Goal: Find specific page/section: Find specific page/section

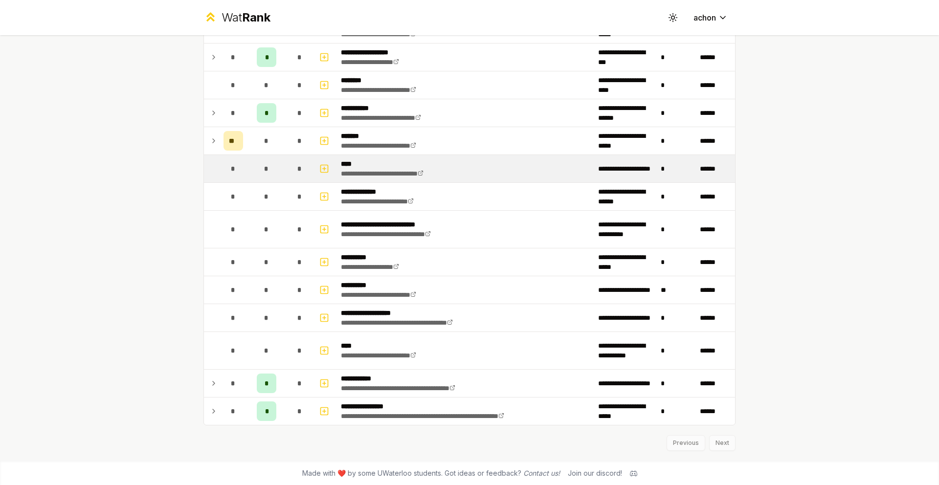
scroll to position [1136, 0]
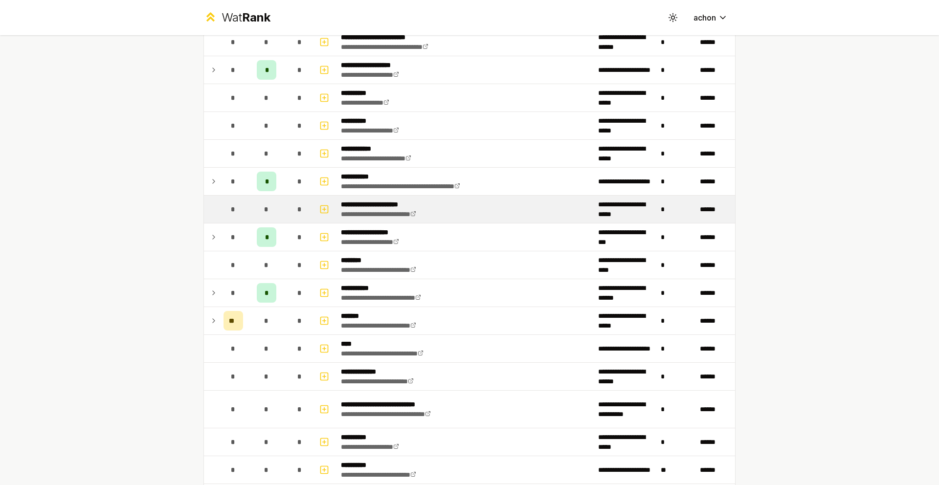
scroll to position [1136, 0]
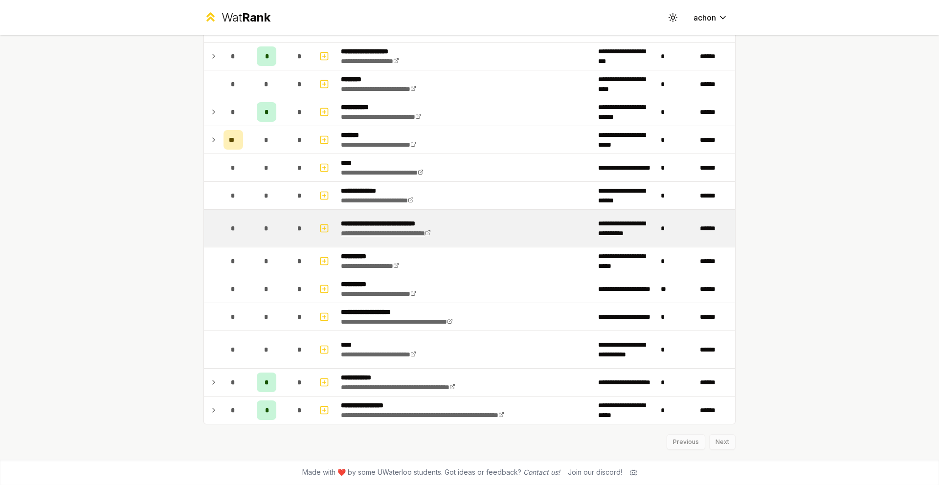
click at [431, 235] on link "**********" at bounding box center [386, 233] width 90 height 7
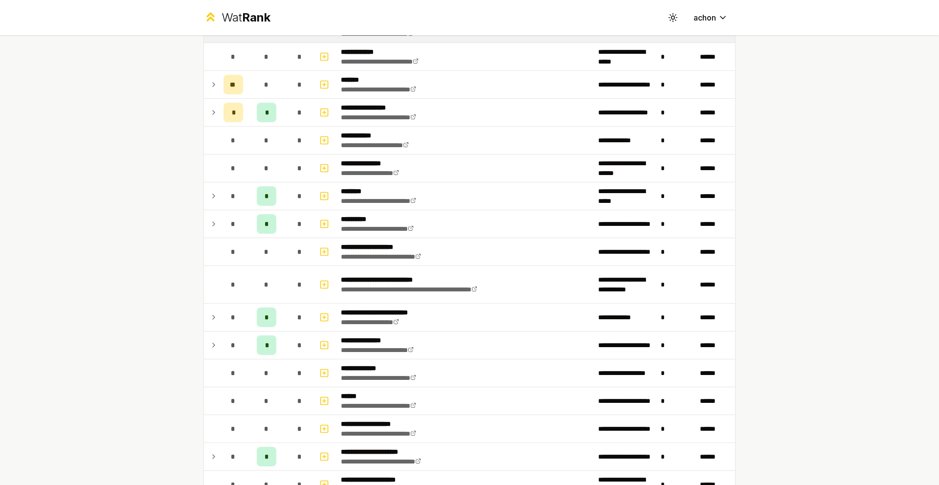
scroll to position [0, 0]
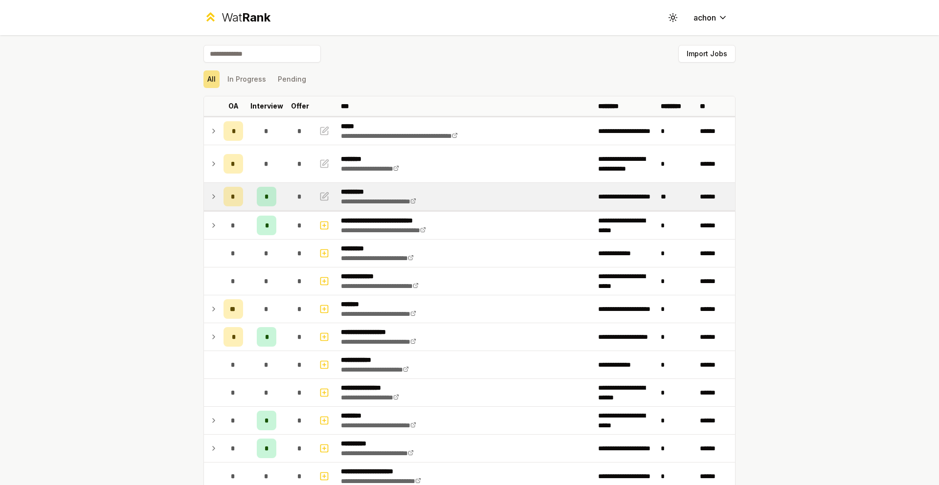
click at [210, 198] on icon at bounding box center [214, 197] width 8 height 12
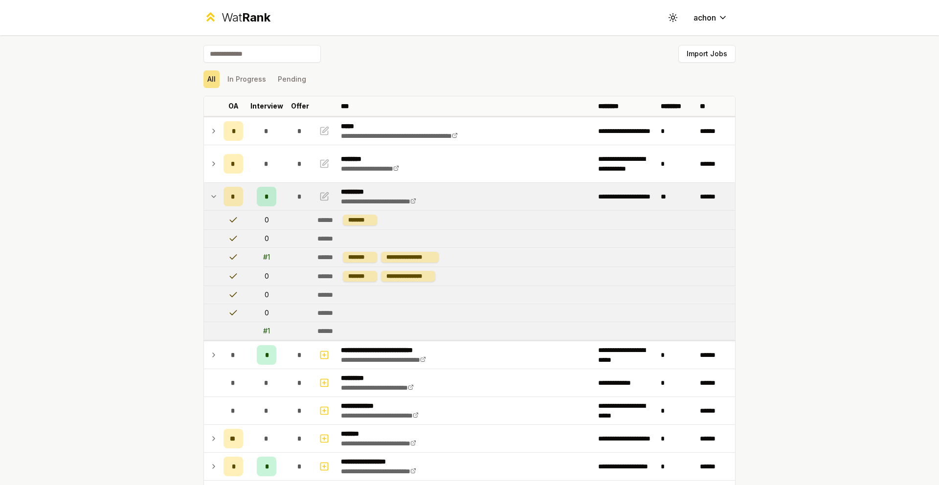
click at [210, 198] on icon at bounding box center [214, 197] width 8 height 12
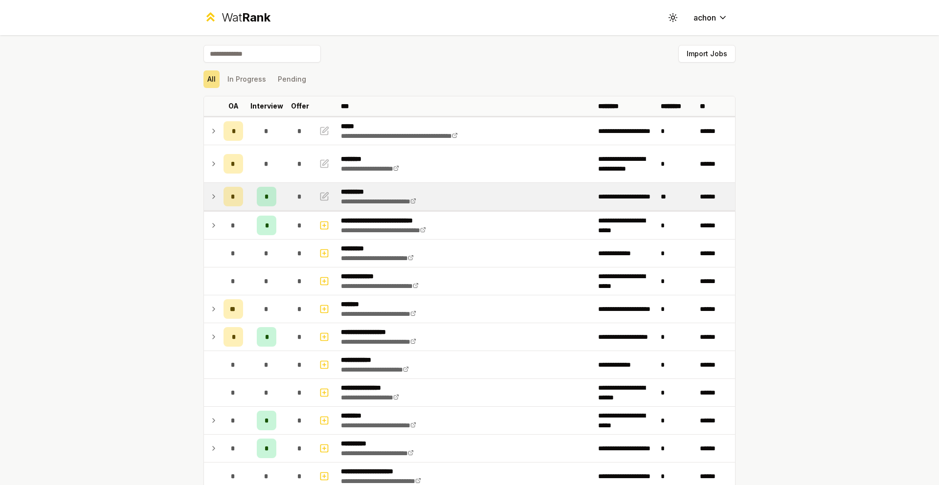
click at [213, 198] on icon at bounding box center [214, 197] width 2 height 4
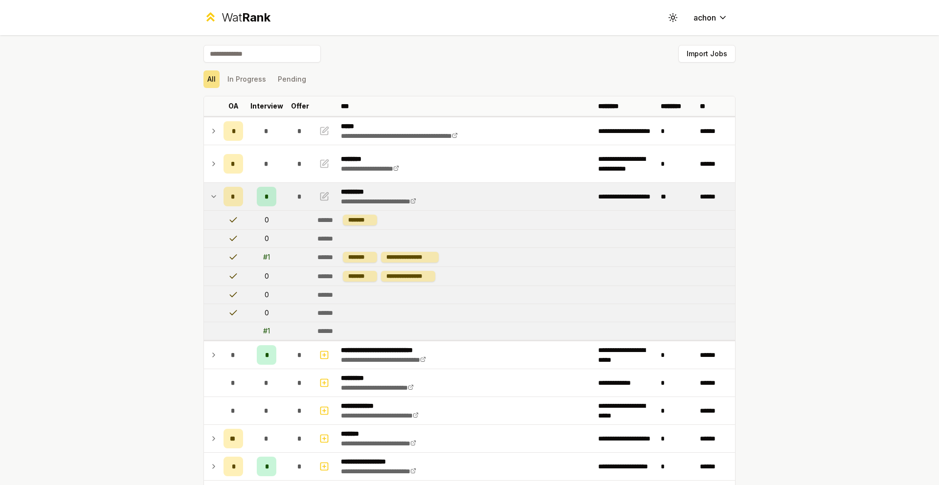
click at [210, 198] on icon at bounding box center [214, 197] width 8 height 12
